Goal: Transaction & Acquisition: Register for event/course

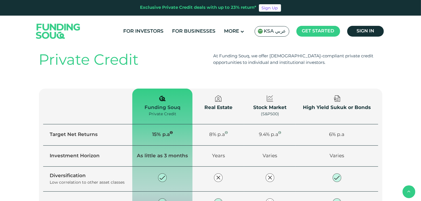
scroll to position [653, 0]
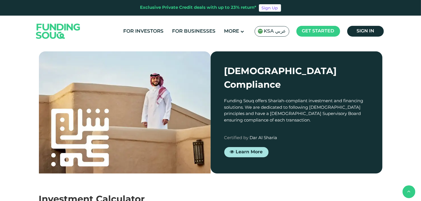
type tc-range-slider "4"
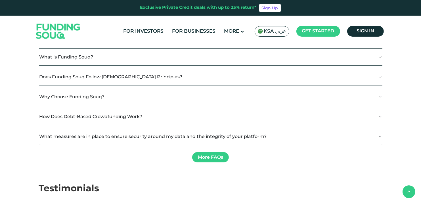
scroll to position [1333, 0]
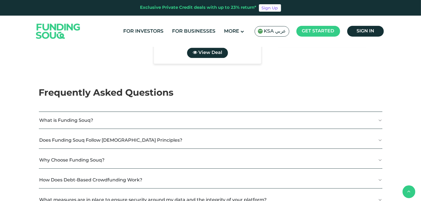
click at [45, 112] on button "What is Funding Souq?" at bounding box center [210, 120] width 343 height 17
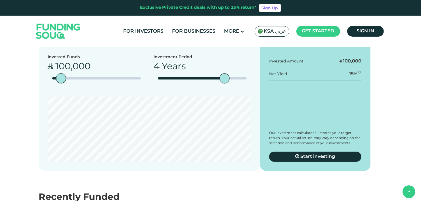
scroll to position [1050, 0]
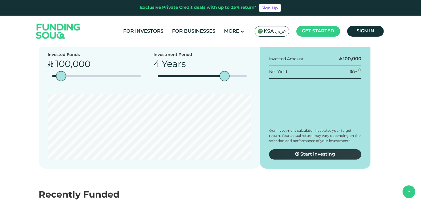
click at [338, 149] on link "Start investing" at bounding box center [315, 154] width 92 height 10
